Goal: Task Accomplishment & Management: Manage account settings

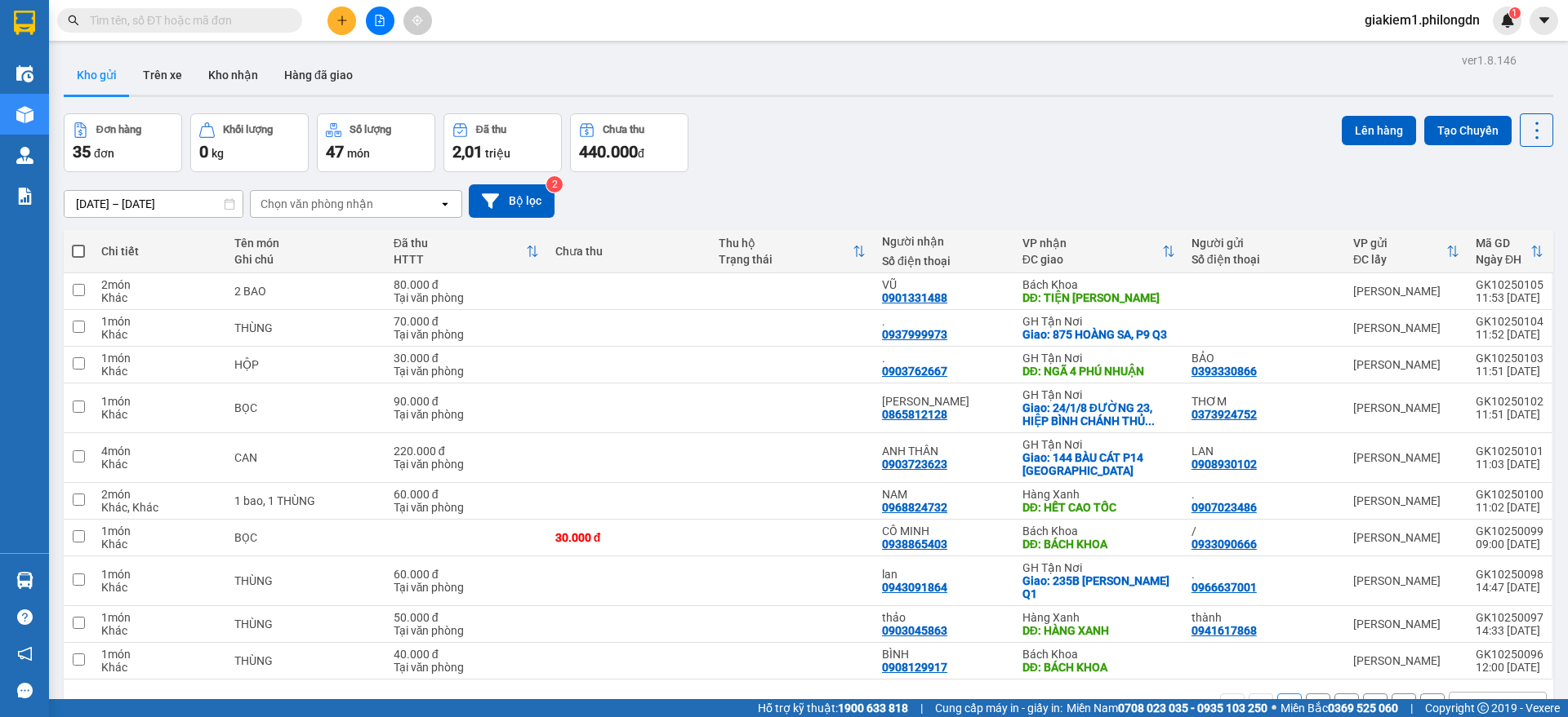
click at [1422, 22] on span "giakiem1.philongdn" at bounding box center [1421, 20] width 141 height 21
click at [1398, 53] on span "Đăng xuất" at bounding box center [1429, 51] width 109 height 18
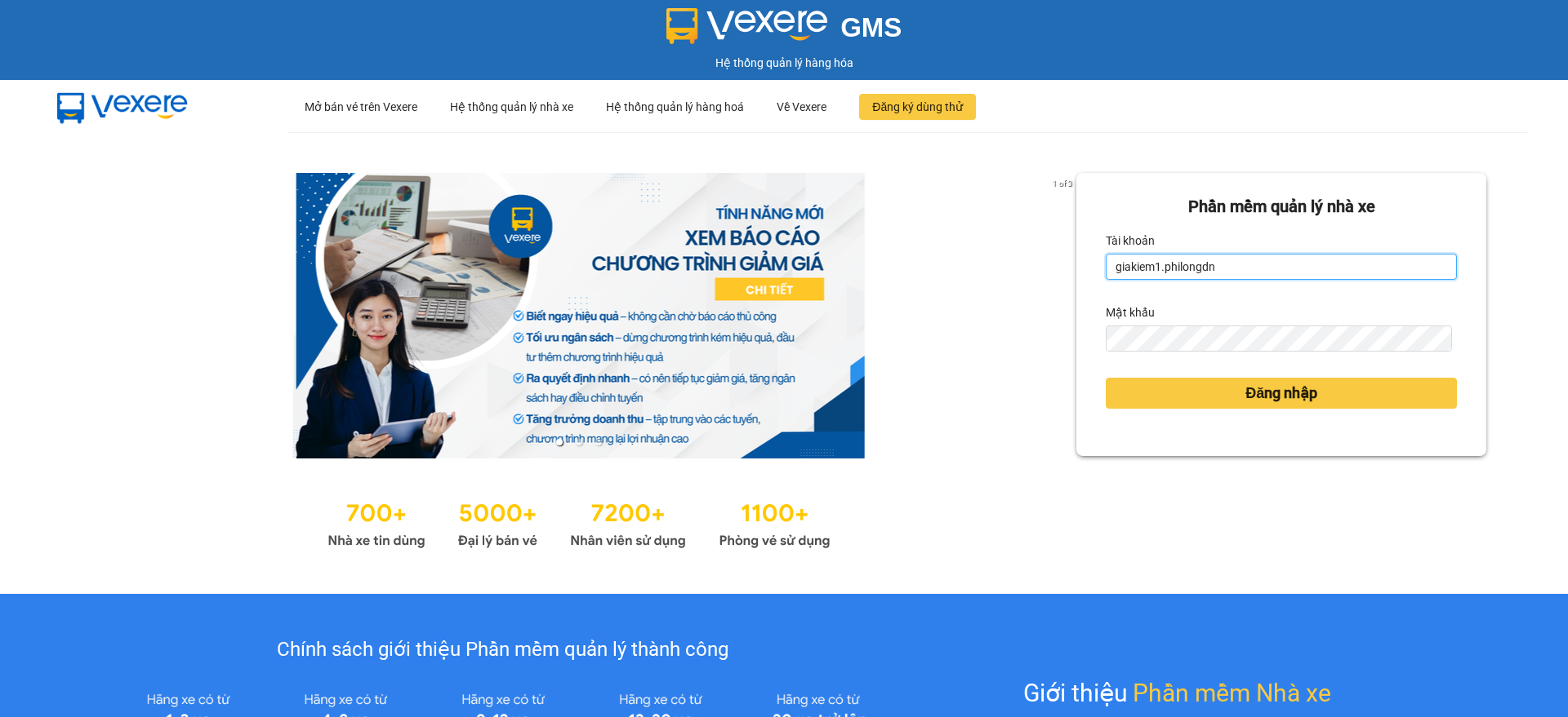
click at [1325, 271] on input "giakiem1.philongdn" at bounding box center [1280, 266] width 351 height 26
type input "bachkhoa.philongdn"
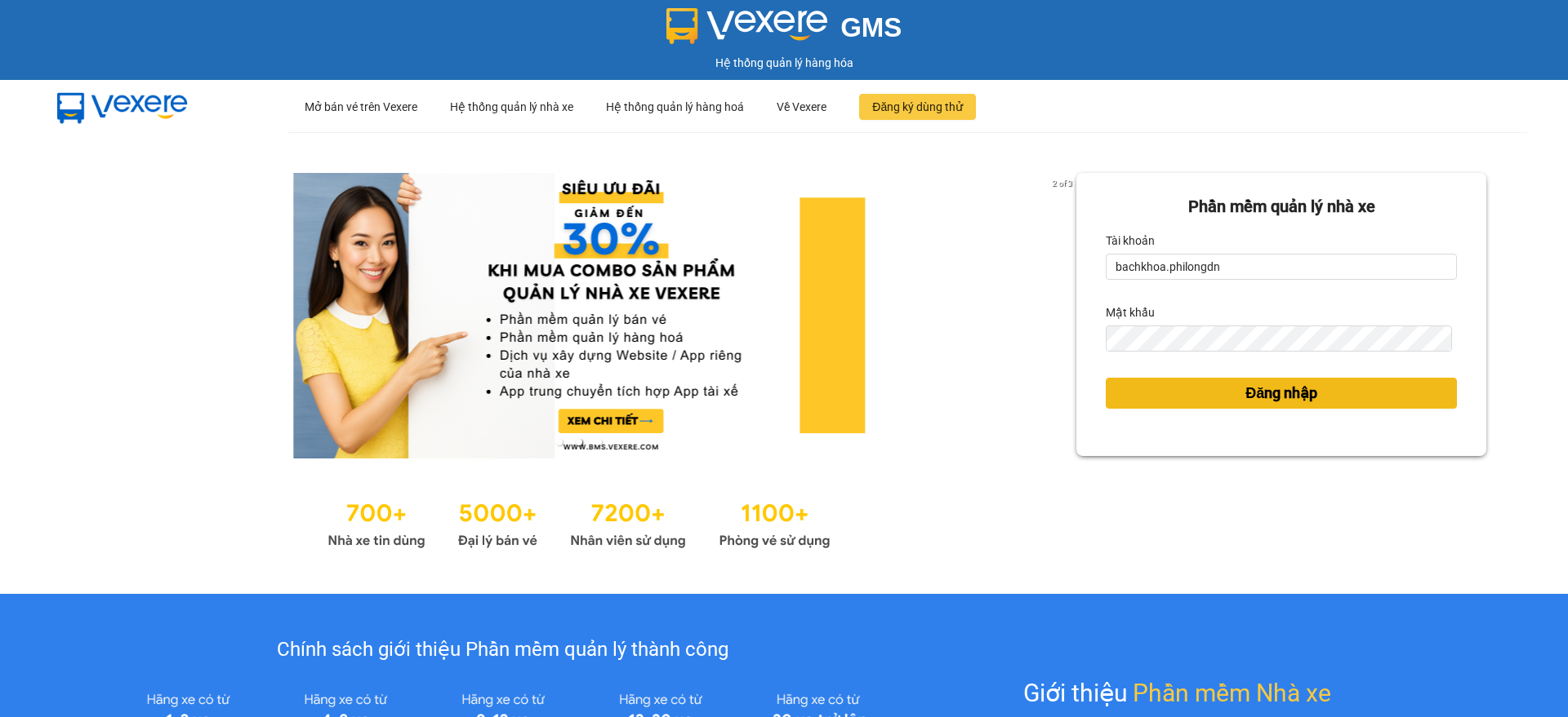
click at [1303, 398] on span "Đăng nhập" at bounding box center [1281, 394] width 71 height 23
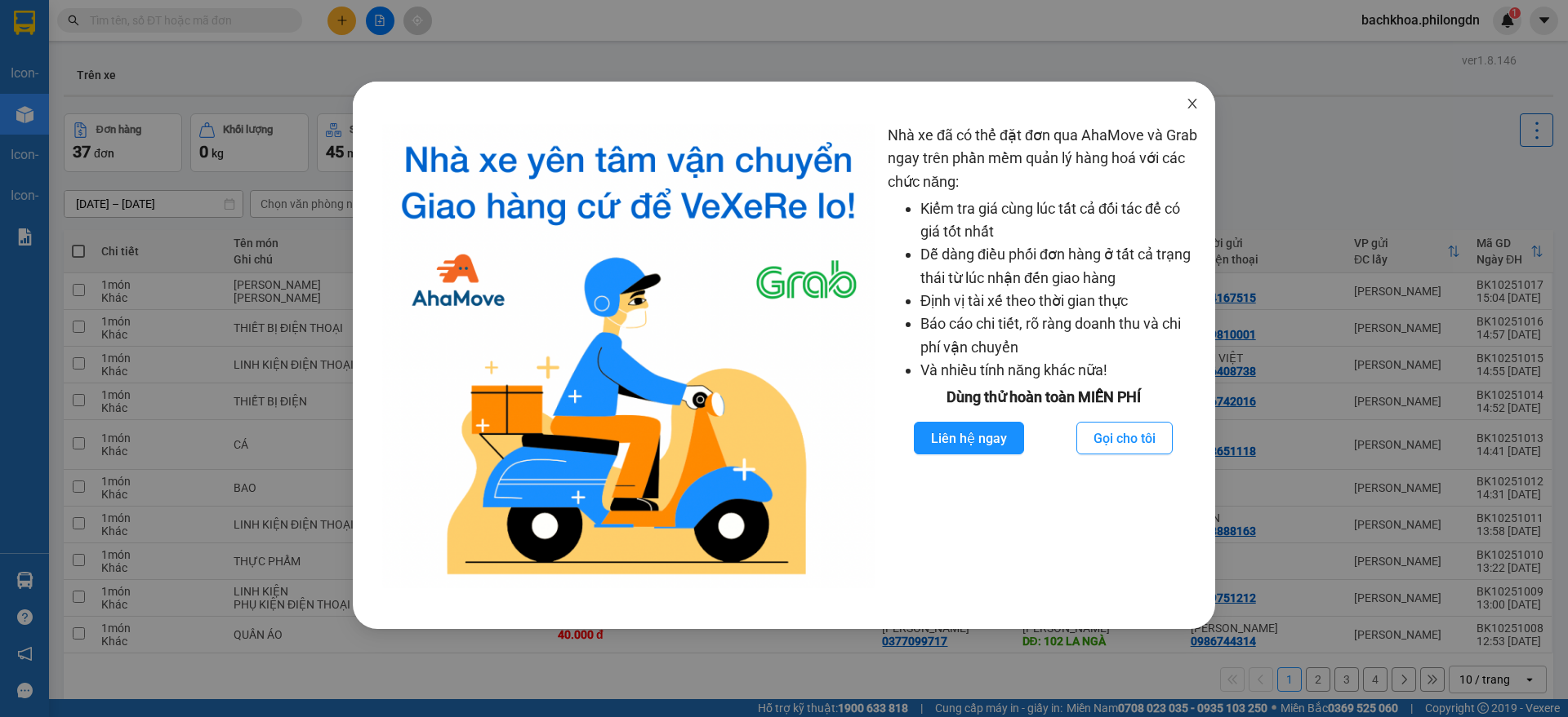
click at [1193, 106] on icon "close" at bounding box center [1192, 104] width 13 height 13
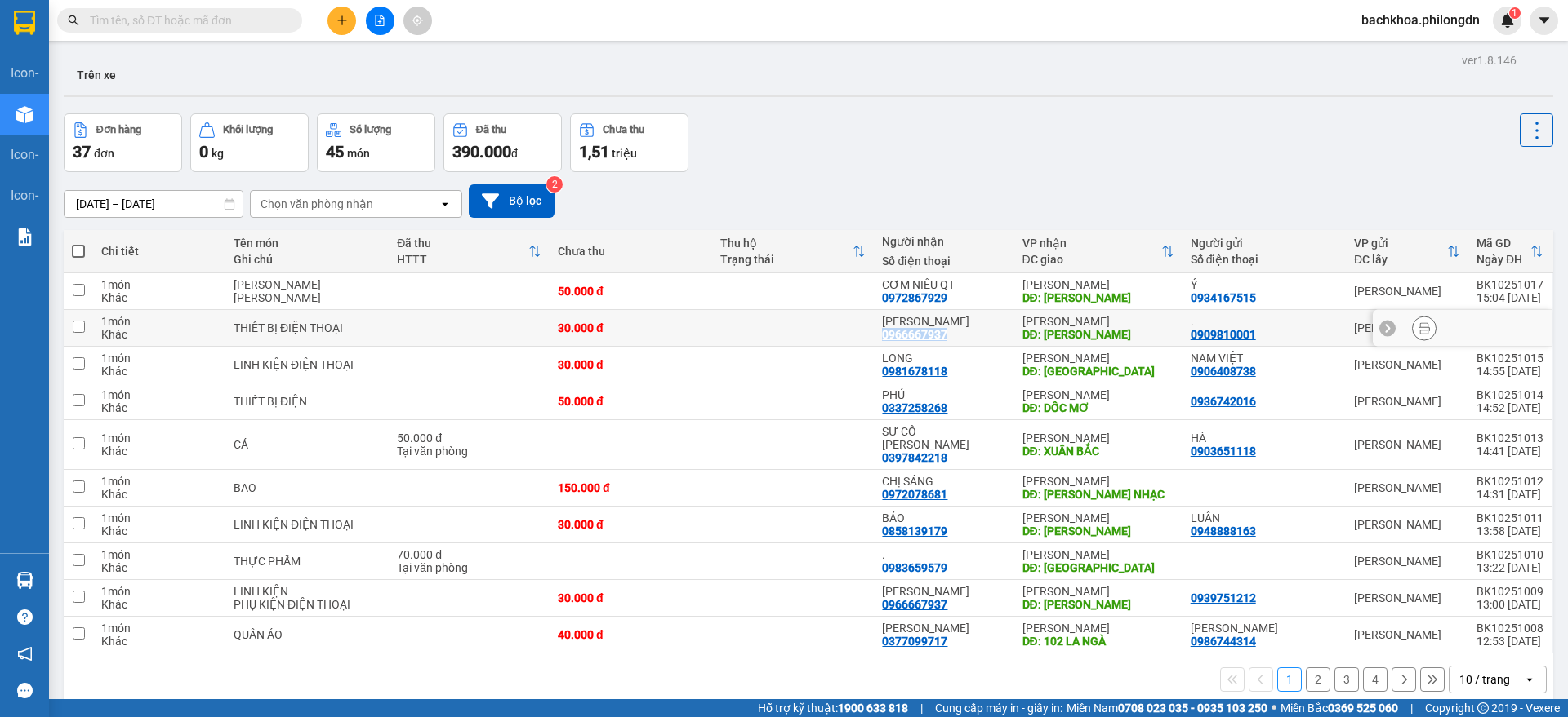
drag, startPoint x: 944, startPoint y: 333, endPoint x: 876, endPoint y: 331, distance: 68.0
click at [876, 331] on td "[PERSON_NAME] 0966667937" at bounding box center [943, 328] width 139 height 37
checkbox input "true"
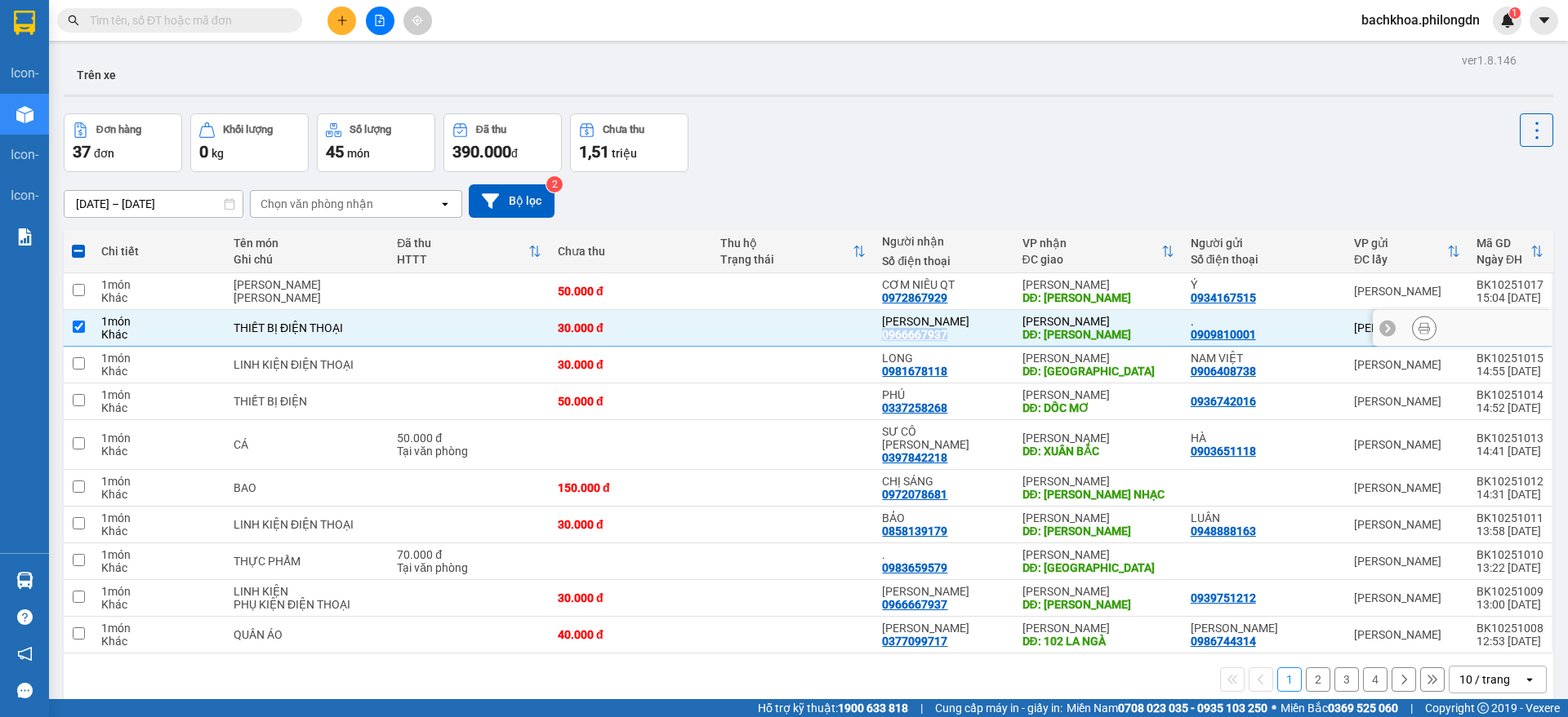
copy div "0966667937"
